Goal: Check status: Check status

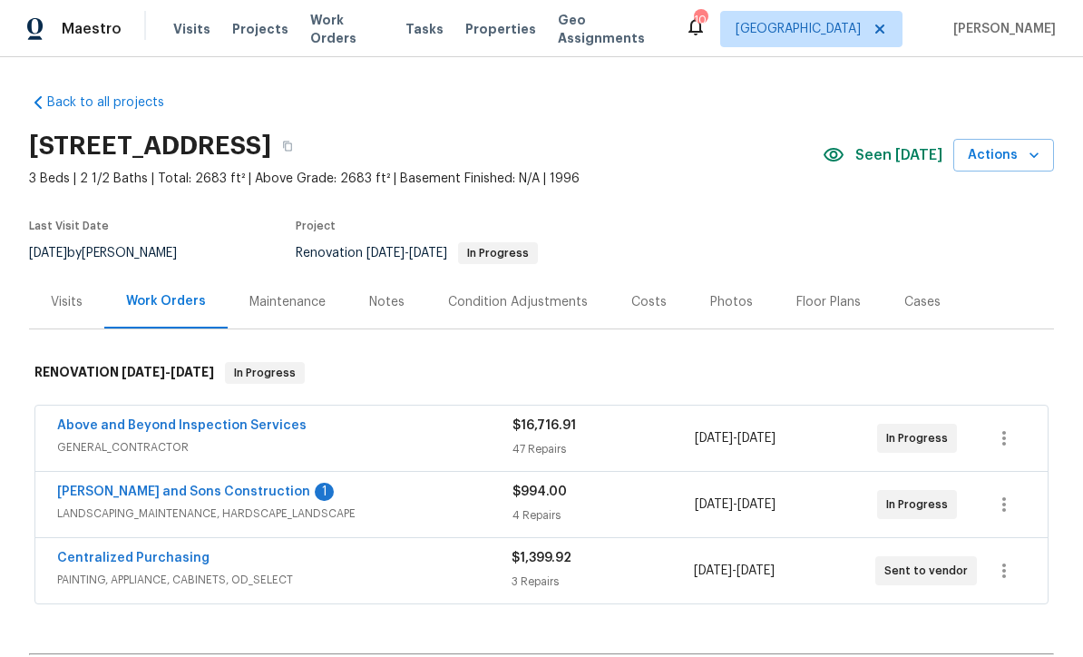
click at [119, 489] on link "Reyes and Sons Construction" at bounding box center [183, 491] width 253 height 13
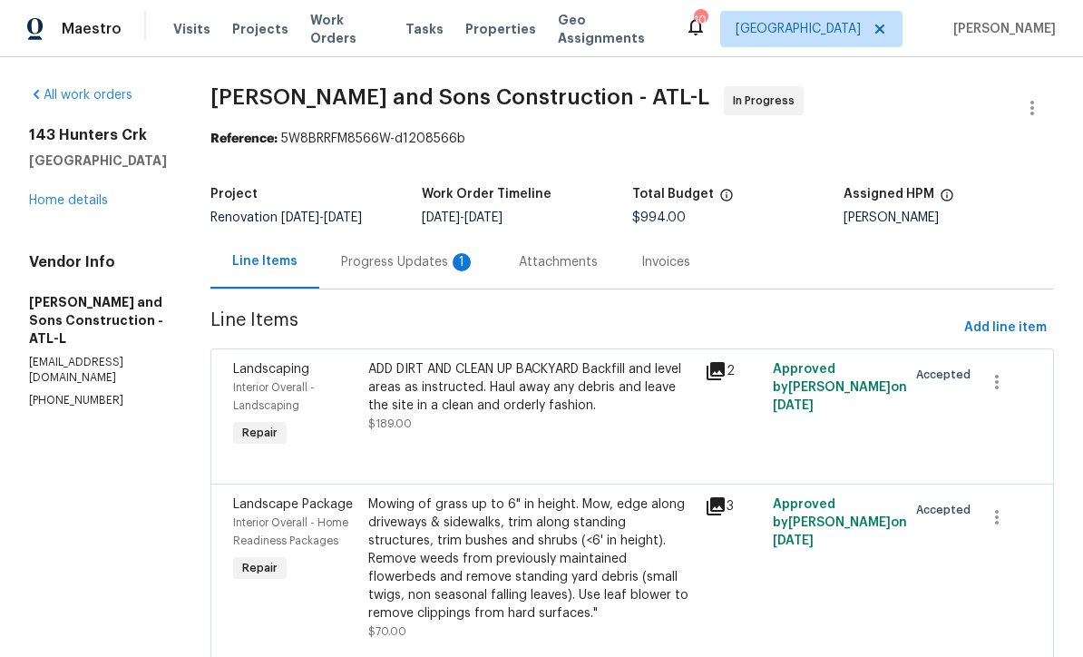
click at [343, 260] on div "Progress Updates 1" at bounding box center [408, 262] width 134 height 18
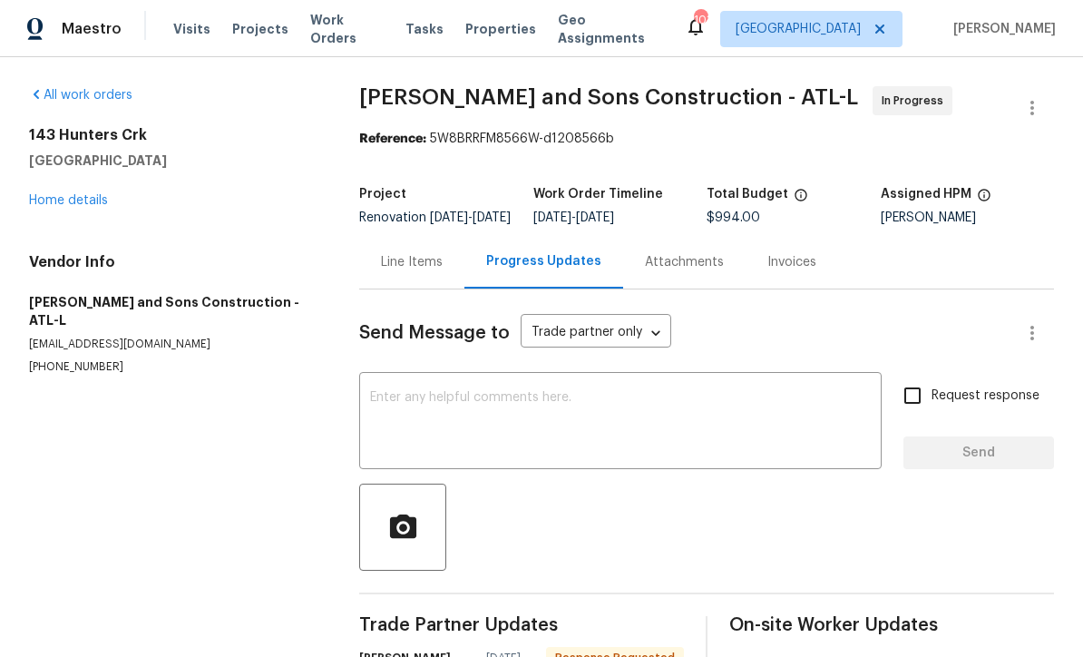
click at [385, 408] on textarea at bounding box center [620, 422] width 501 height 63
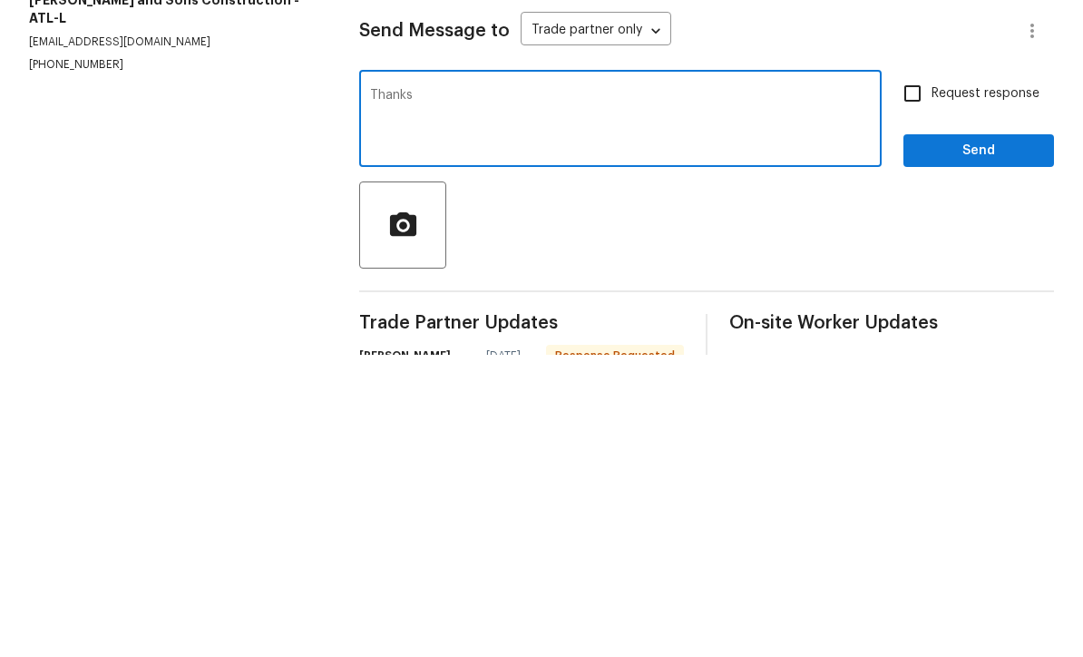
type textarea "Thanks"
click at [1019, 442] on span "Send" at bounding box center [979, 453] width 122 height 23
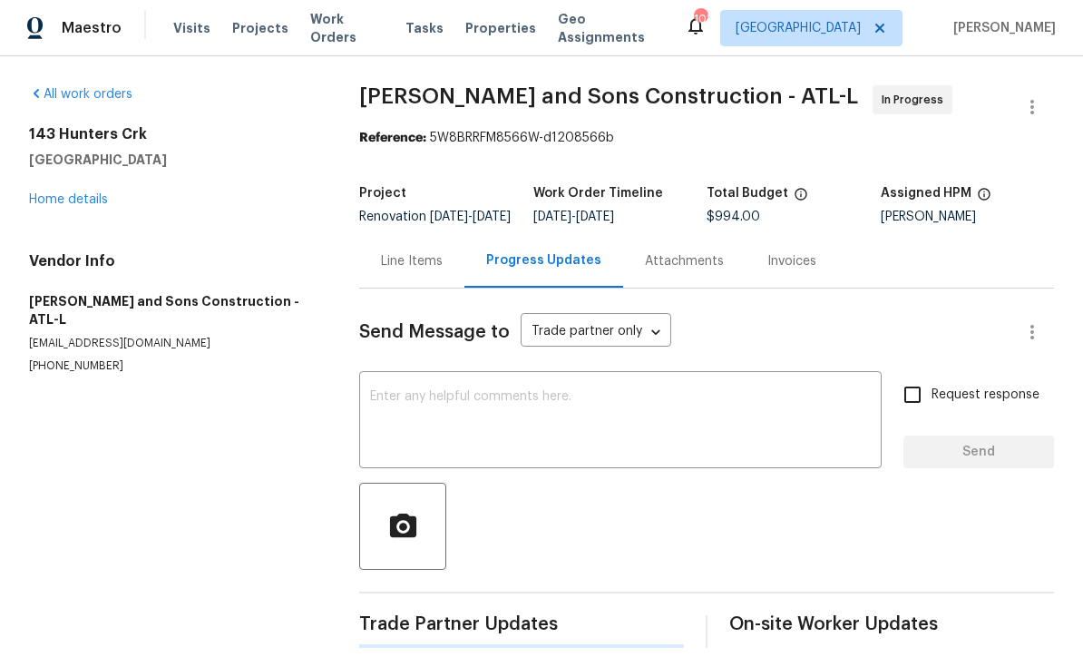
scroll to position [35, 0]
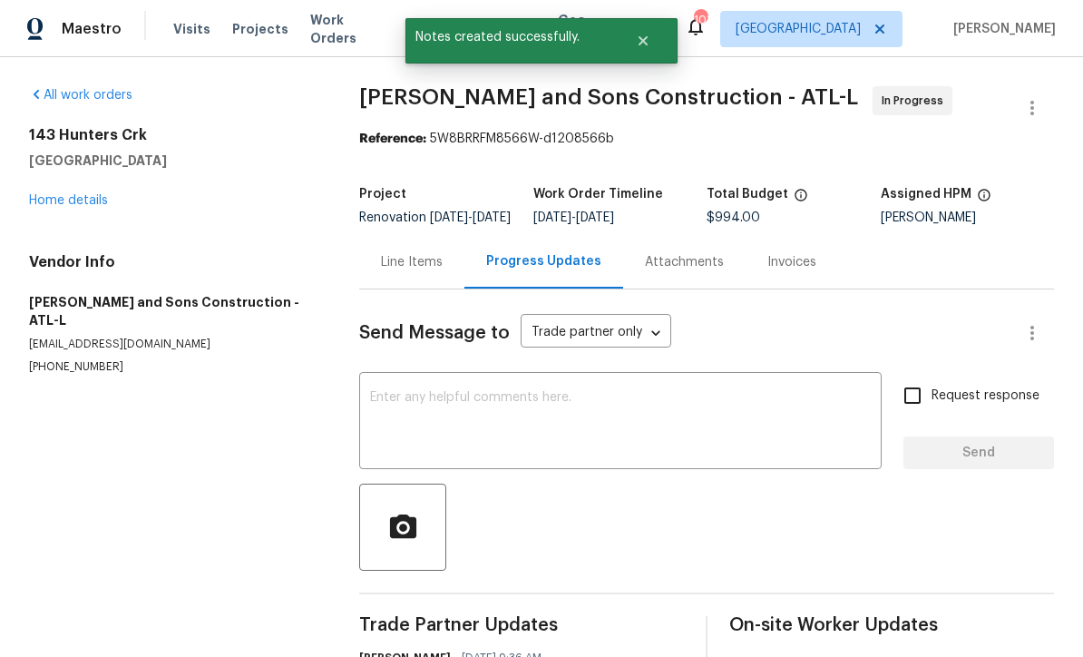
click at [64, 194] on link "Home details" at bounding box center [68, 200] width 79 height 13
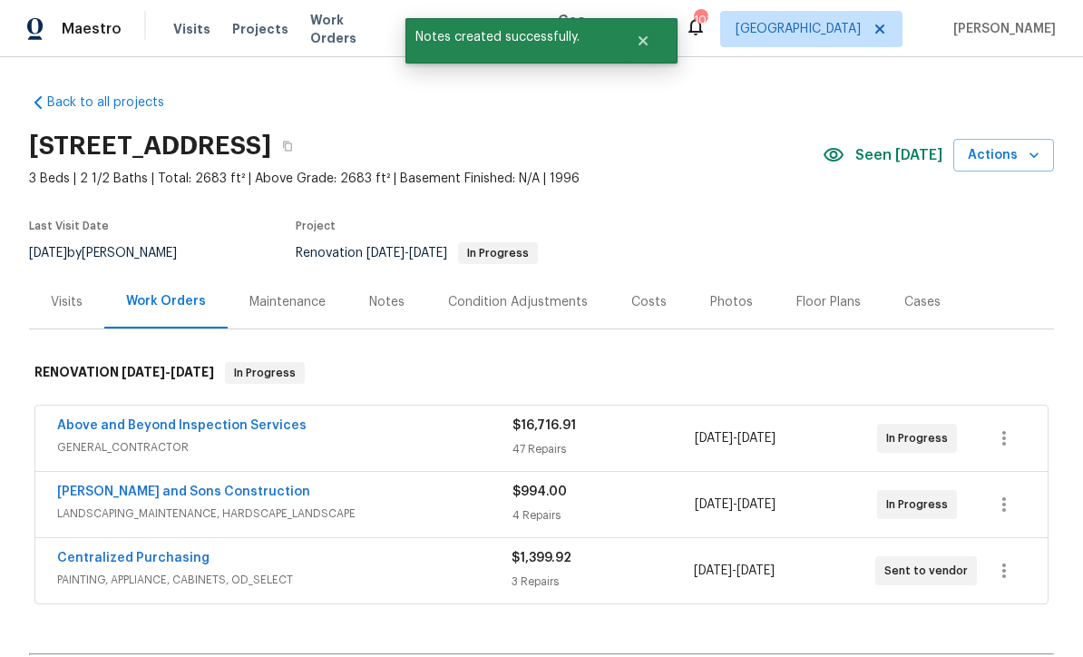
click at [152, 419] on link "Above and Beyond Inspection Services" at bounding box center [181, 425] width 249 height 13
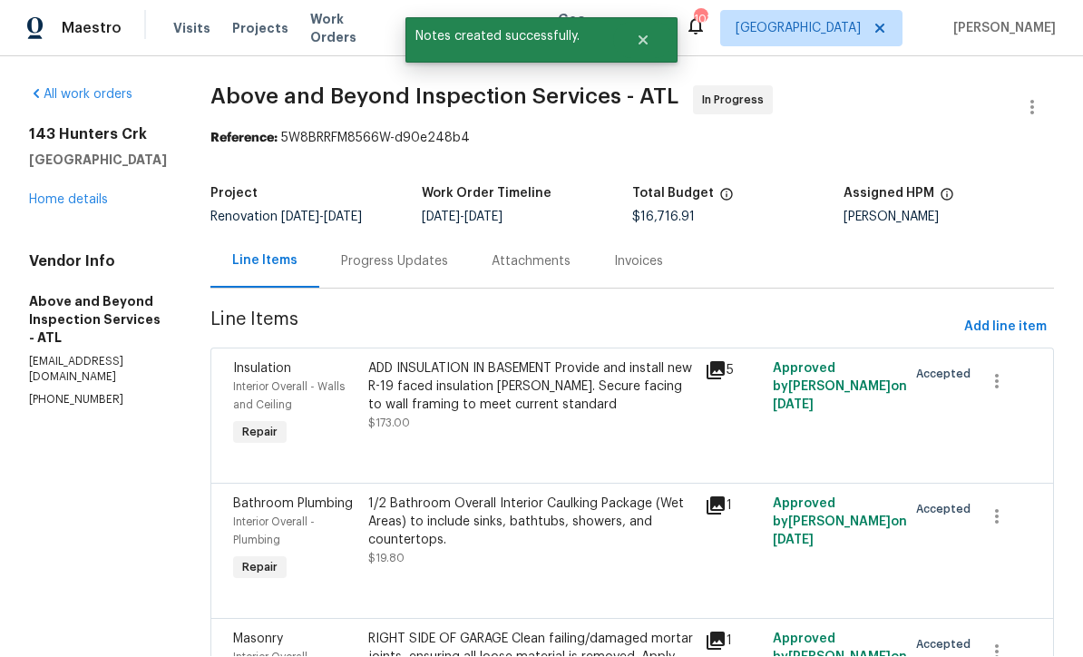
scroll to position [1, 0]
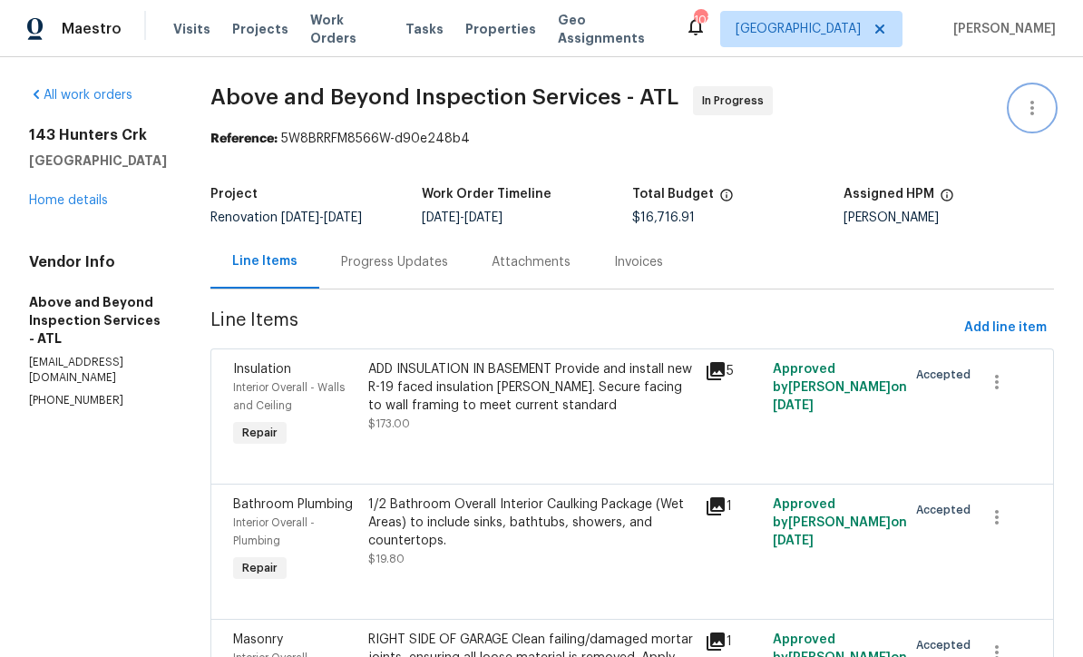
click at [1034, 105] on icon "button" at bounding box center [1032, 108] width 22 height 22
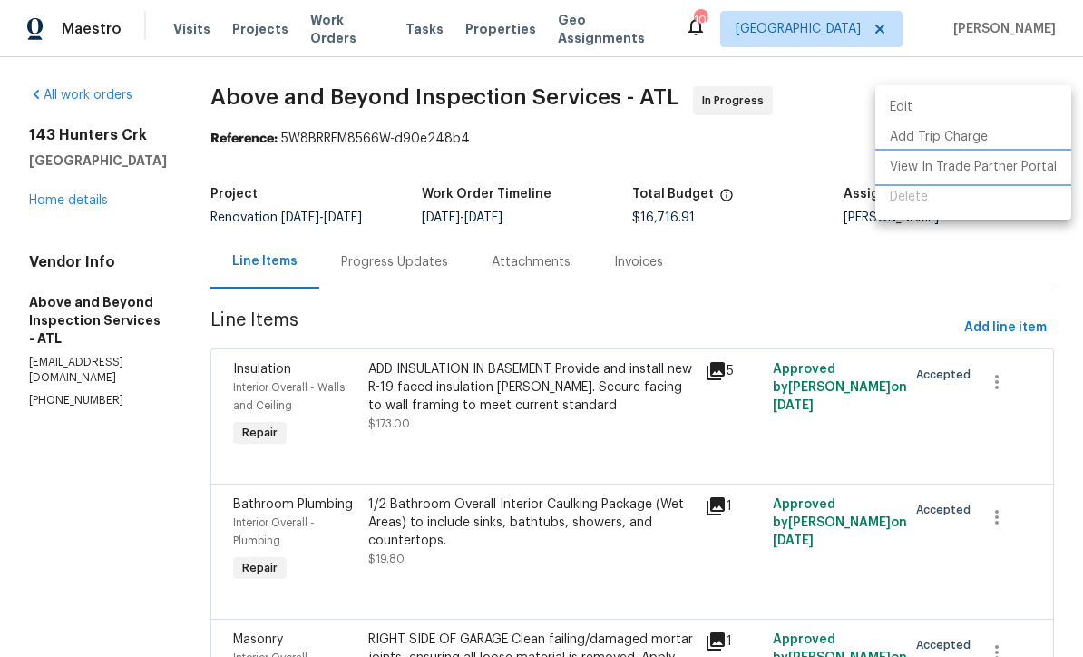
click at [992, 167] on li "View In Trade Partner Portal" at bounding box center [973, 167] width 196 height 30
click at [1018, 265] on div at bounding box center [541, 328] width 1083 height 657
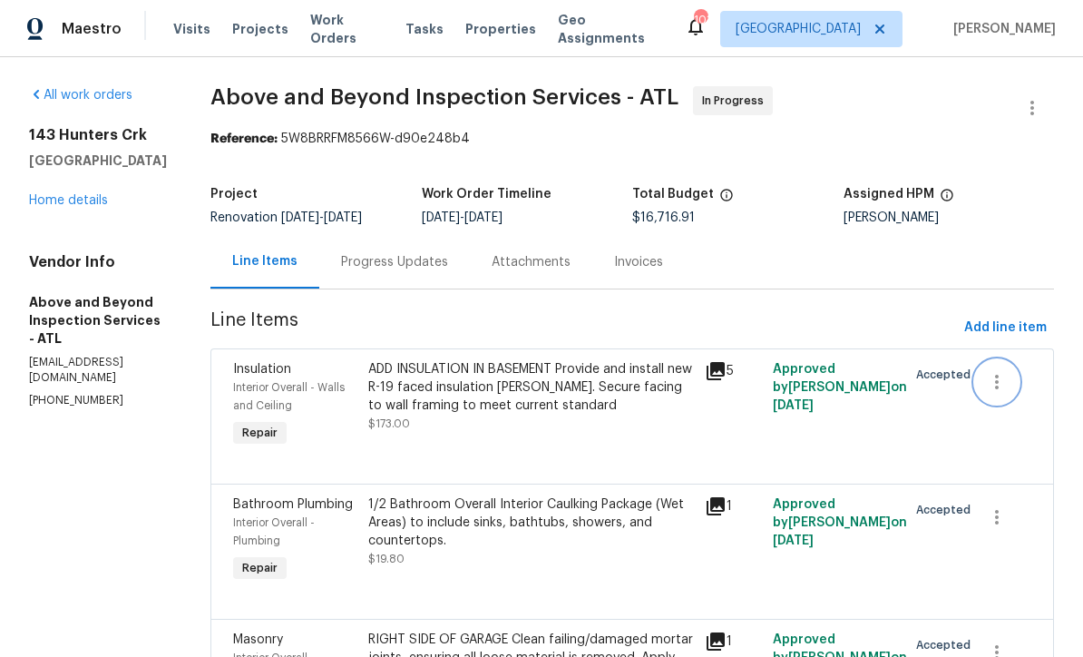
click at [1008, 393] on icon "button" at bounding box center [997, 382] width 22 height 22
click at [1013, 244] on div at bounding box center [541, 328] width 1083 height 657
click at [458, 401] on div "ADD INSULATION IN BASEMENT Provide and install new R-19 faced insulation batts.…" at bounding box center [531, 387] width 327 height 54
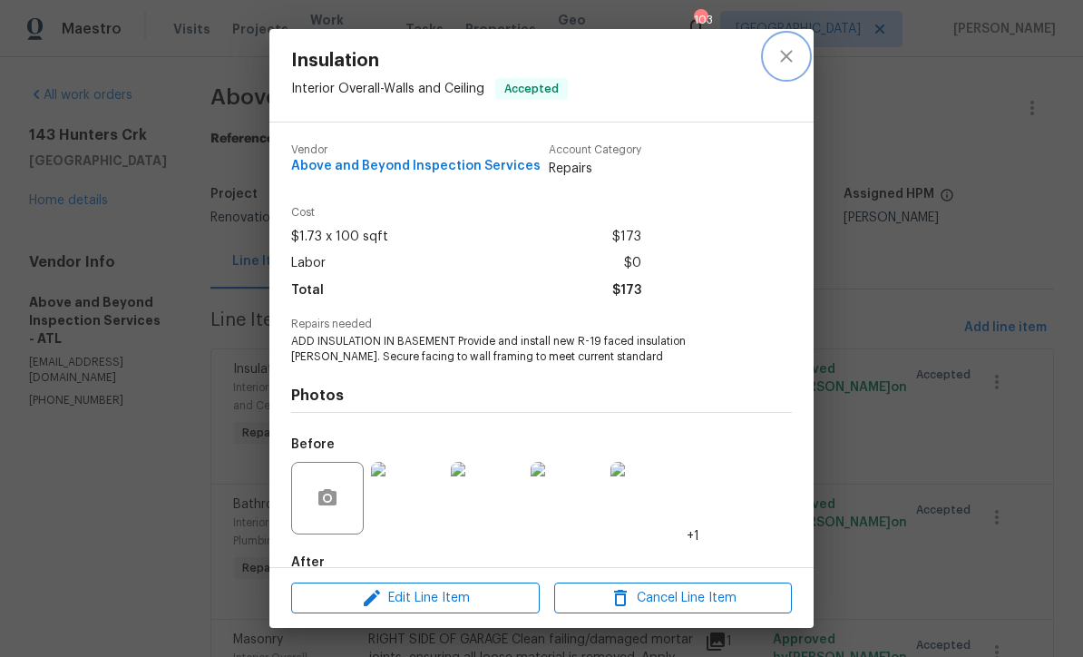
click at [793, 51] on icon "close" at bounding box center [786, 56] width 22 height 22
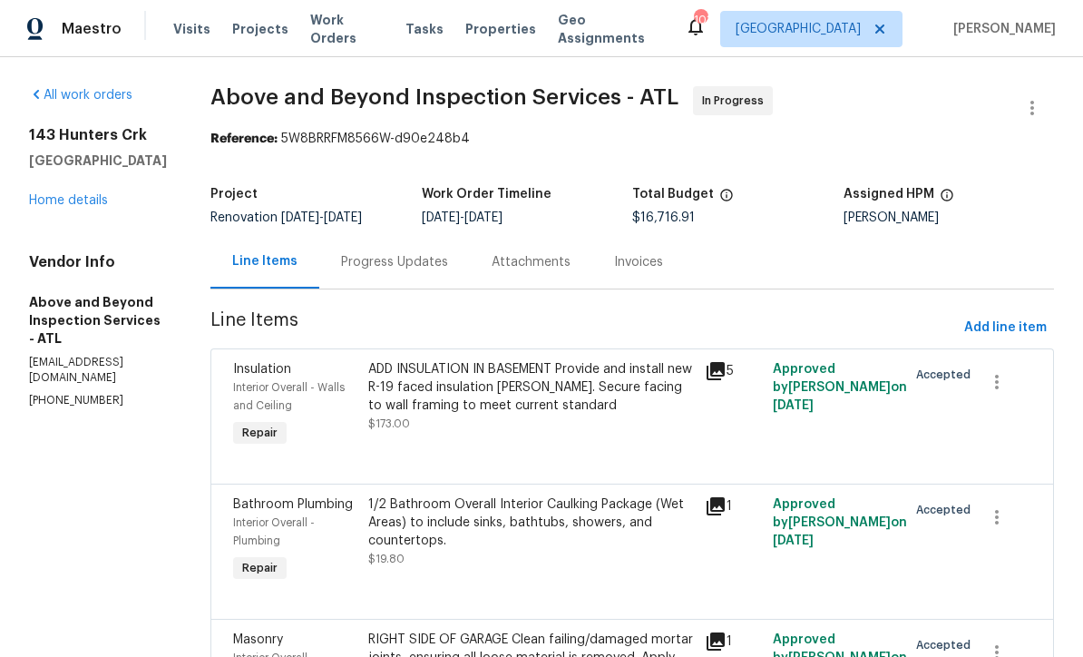
click at [448, 271] on div "Progress Updates" at bounding box center [394, 262] width 107 height 18
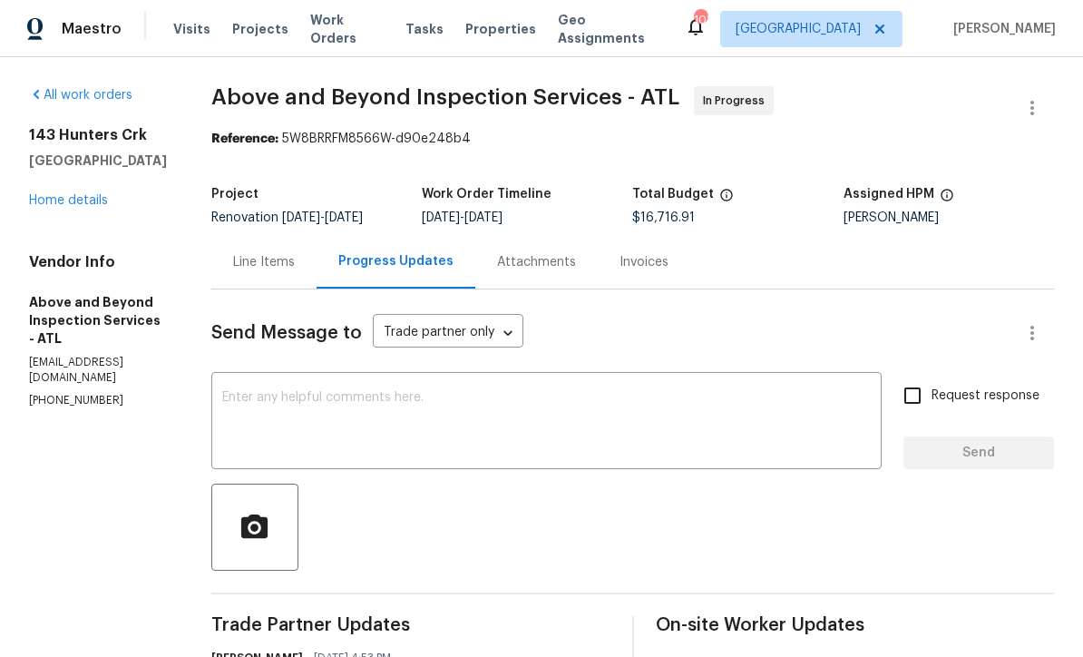
click at [48, 199] on link "Home details" at bounding box center [68, 200] width 79 height 13
